Goal: Information Seeking & Learning: Understand process/instructions

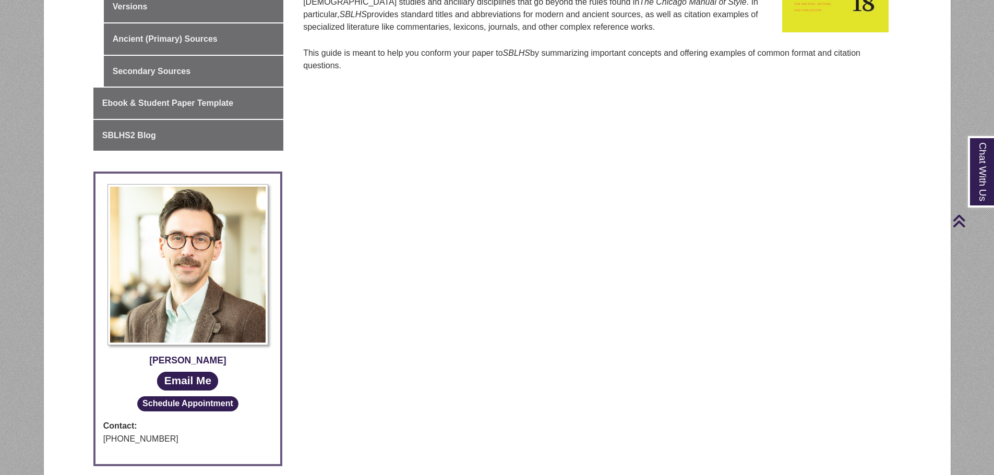
scroll to position [278, 0]
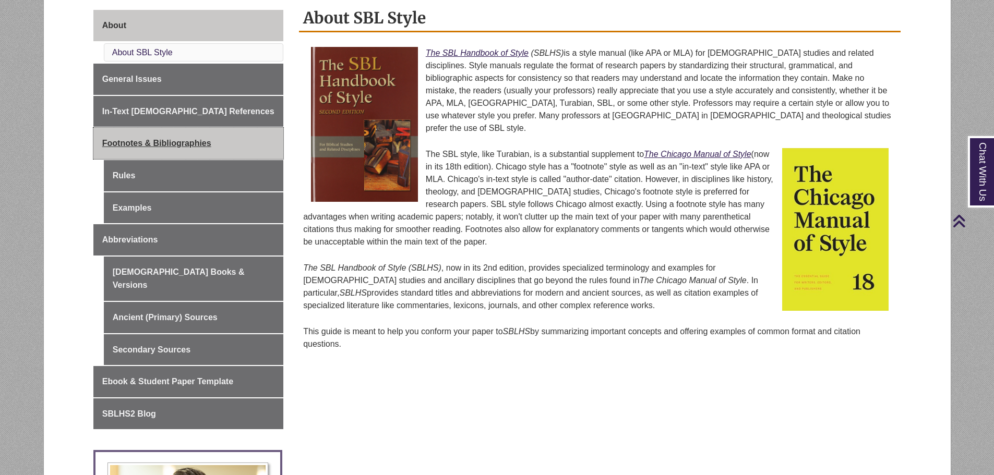
click at [183, 148] on span "Footnotes & Bibliographies" at bounding box center [156, 143] width 109 height 9
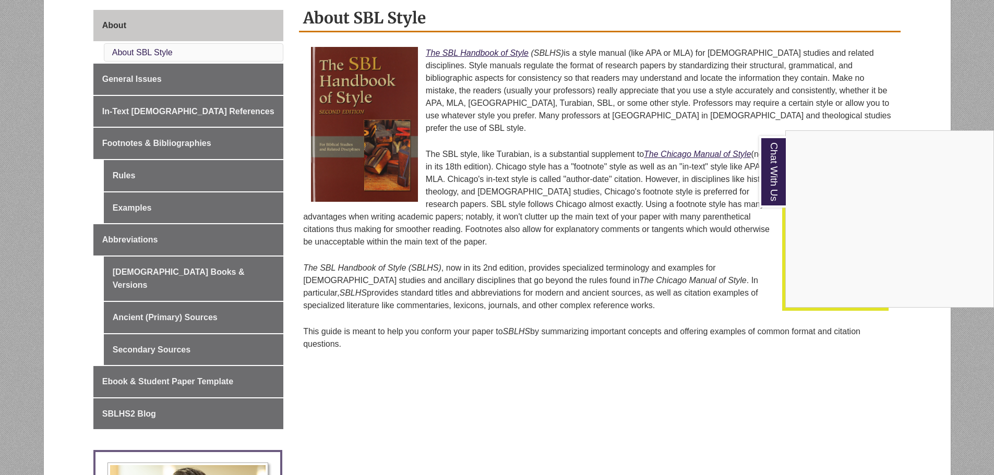
click at [225, 273] on div "Chat With Us" at bounding box center [497, 237] width 994 height 475
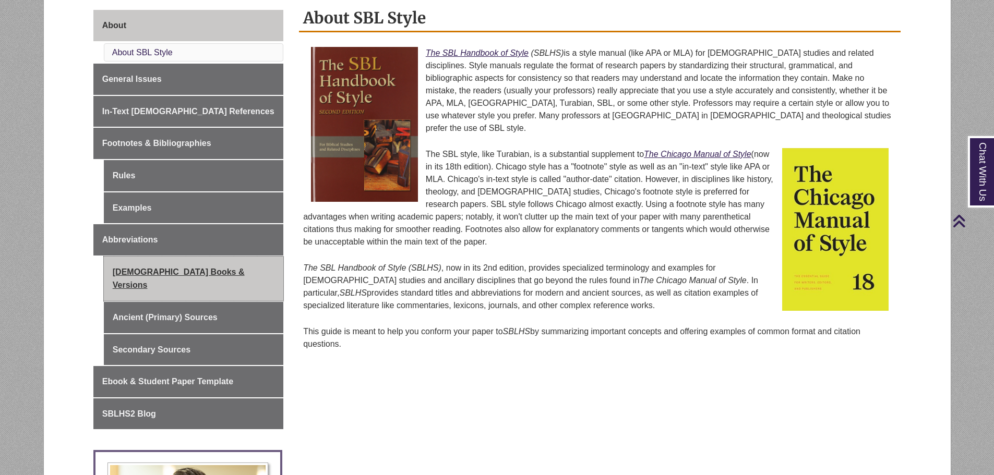
click at [221, 269] on link "[DEMOGRAPHIC_DATA] Books & Versions" at bounding box center [193, 279] width 179 height 44
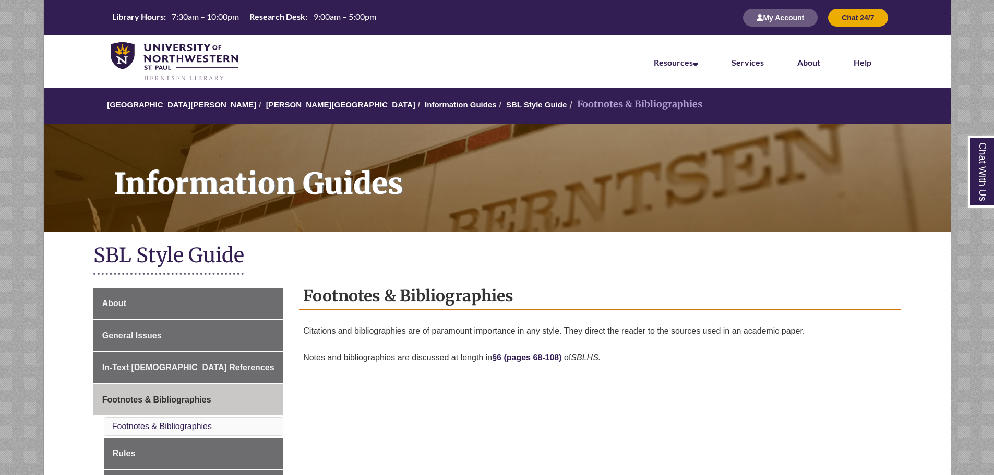
scroll to position [278, 0]
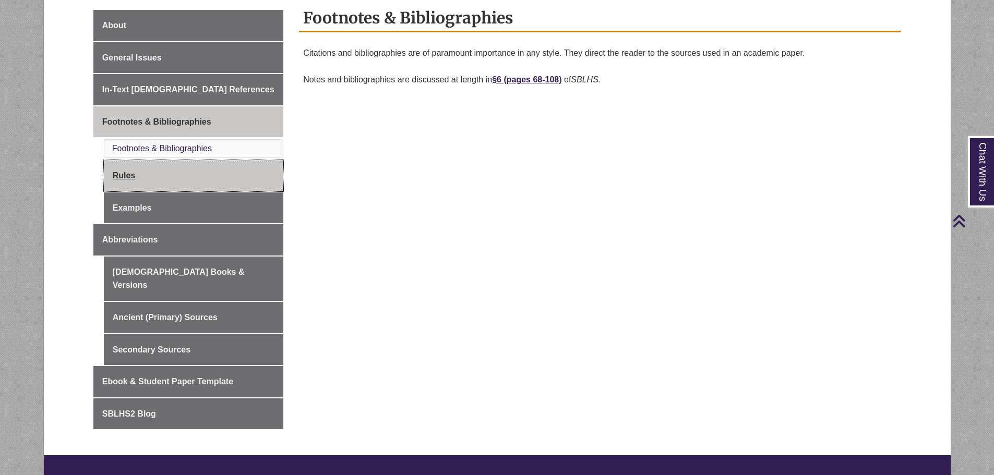
click at [175, 176] on link "Rules" at bounding box center [193, 175] width 179 height 31
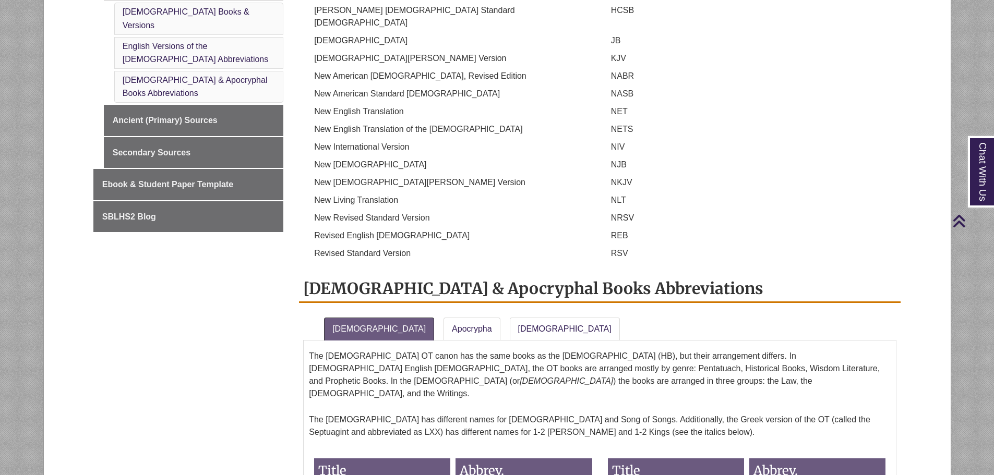
scroll to position [278, 0]
